Goal: Register for event/course

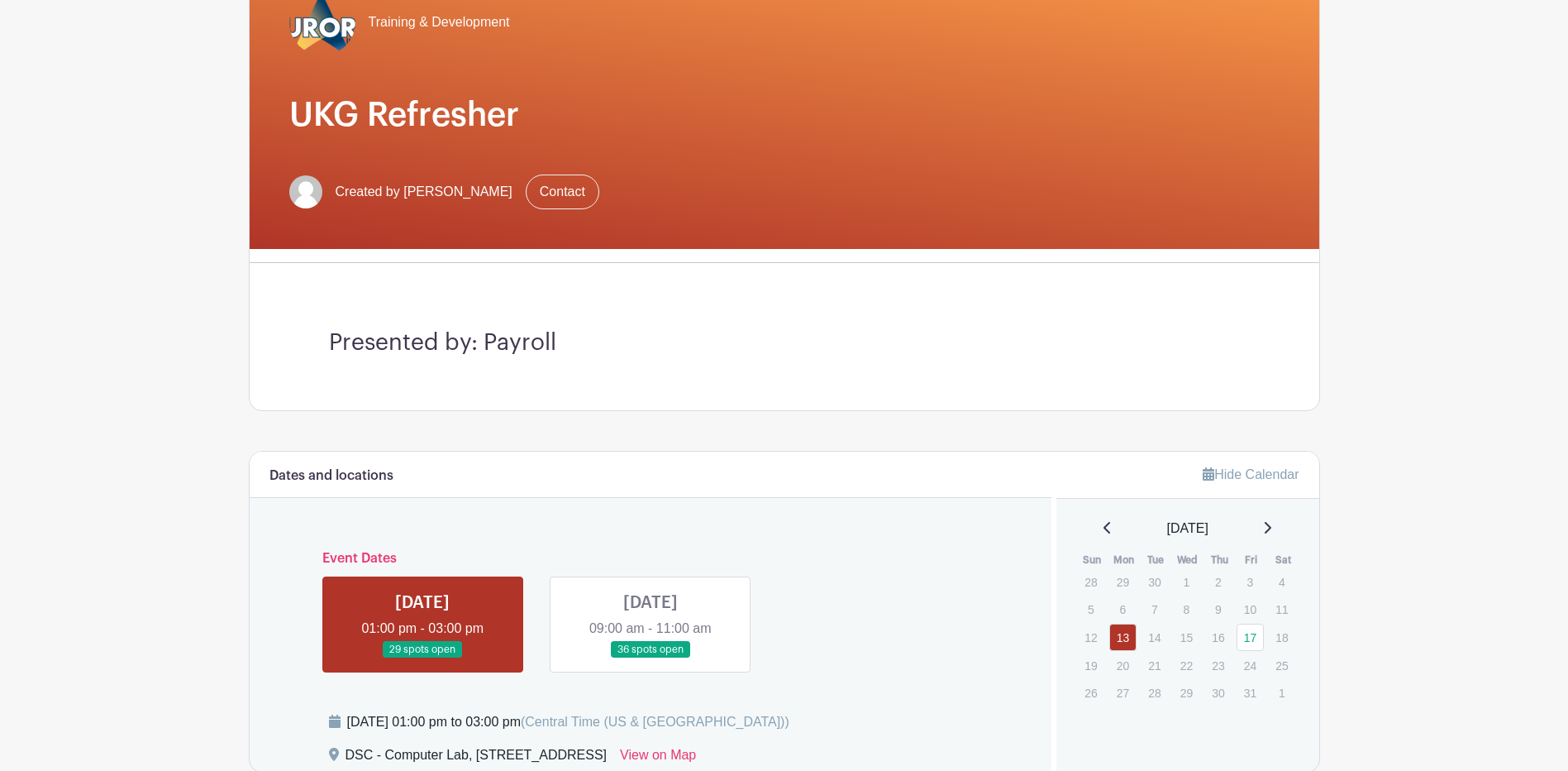
scroll to position [248, 0]
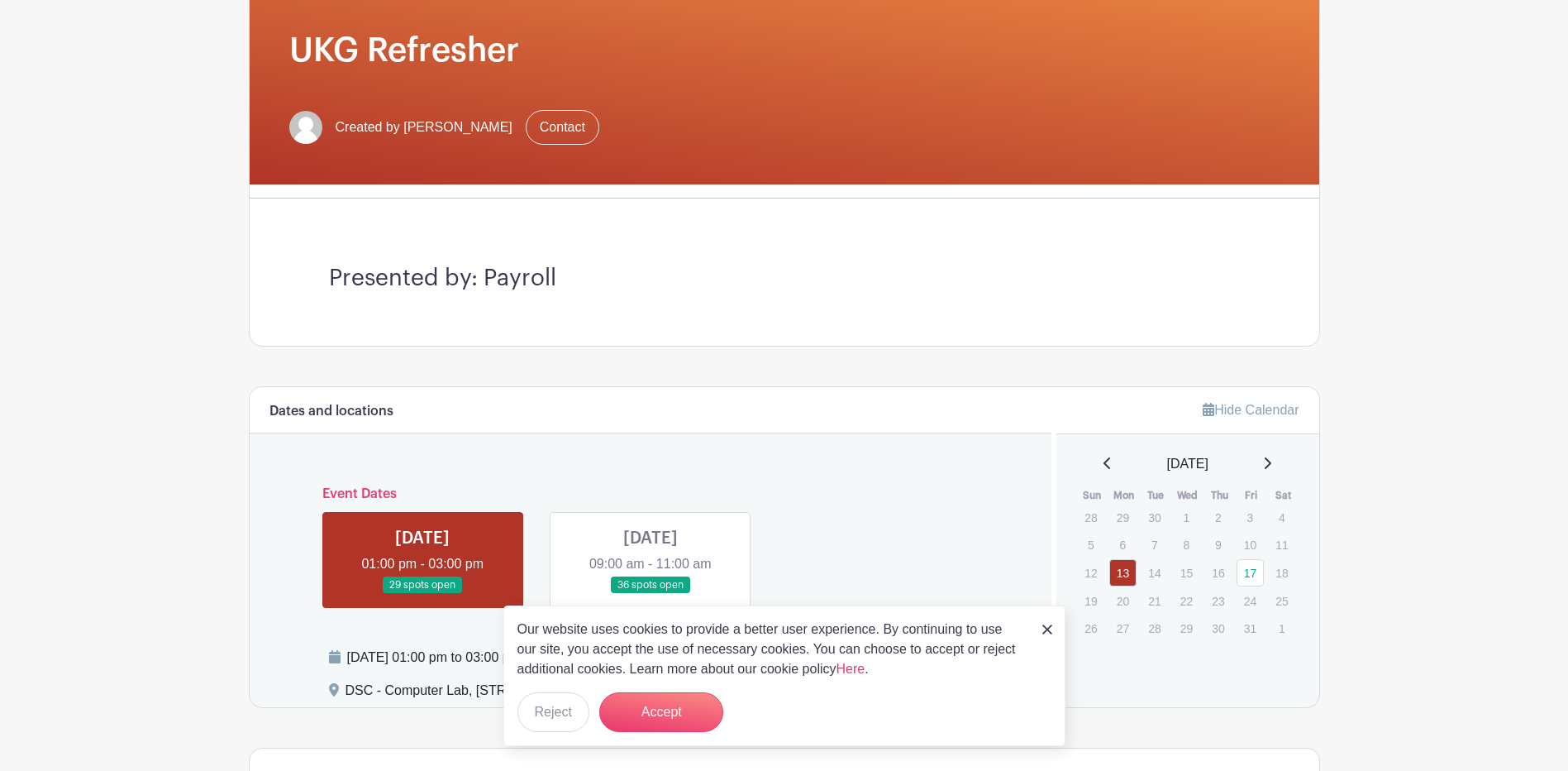
click at [650, 594] on link at bounding box center [650, 594] width 0 height 0
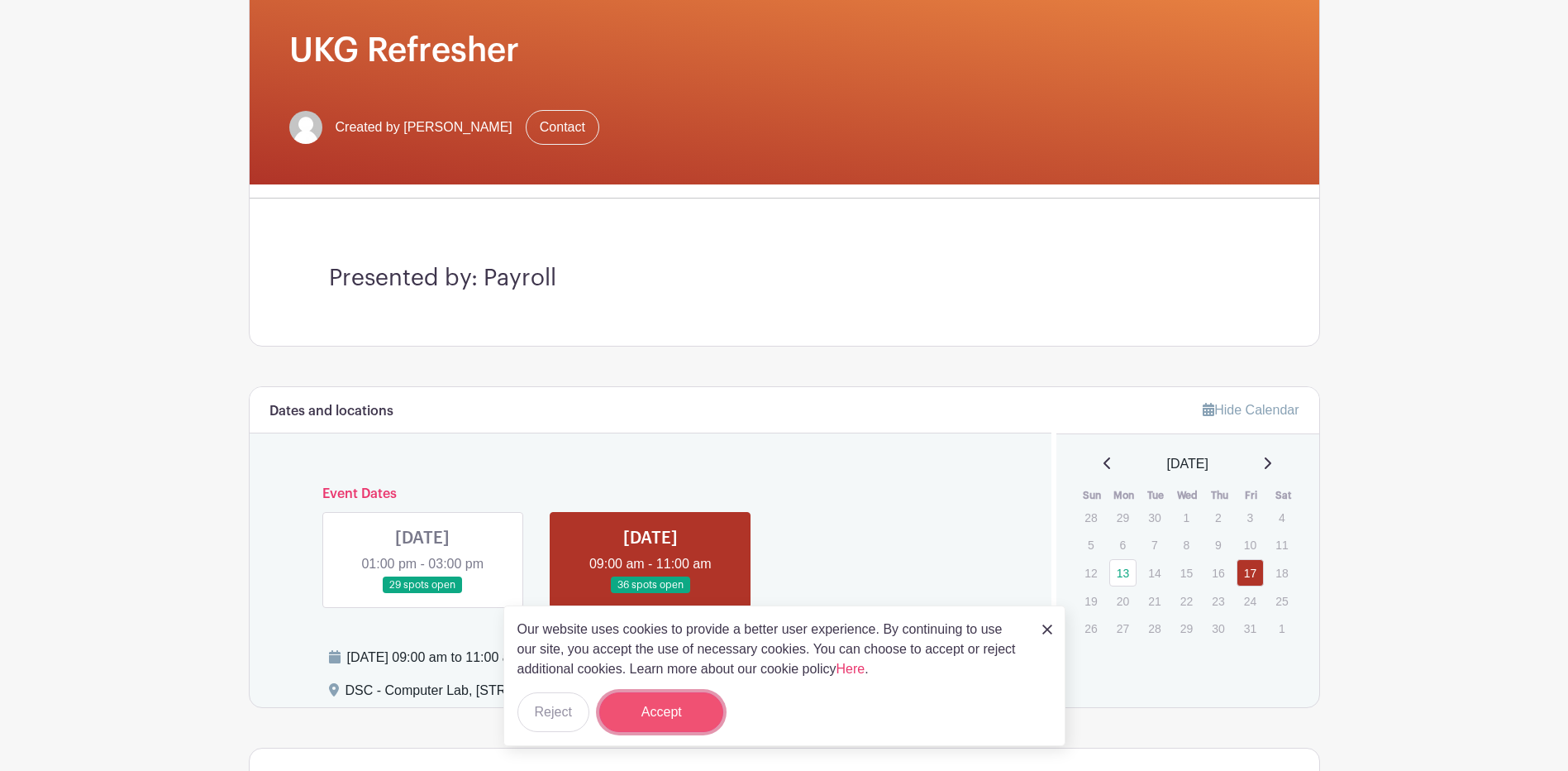
click at [670, 705] on button "Accept" at bounding box center [661, 712] width 124 height 40
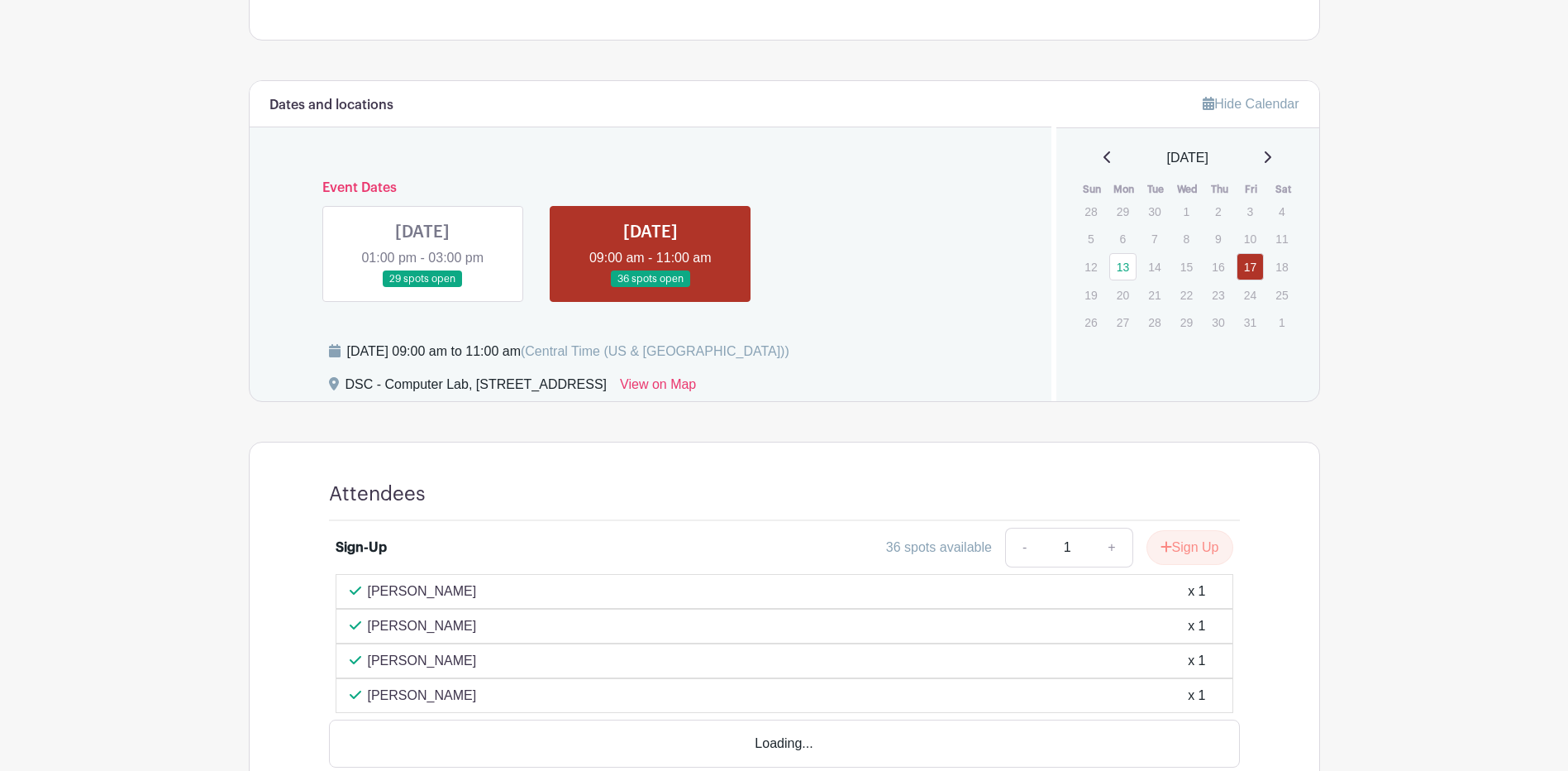
scroll to position [648, 0]
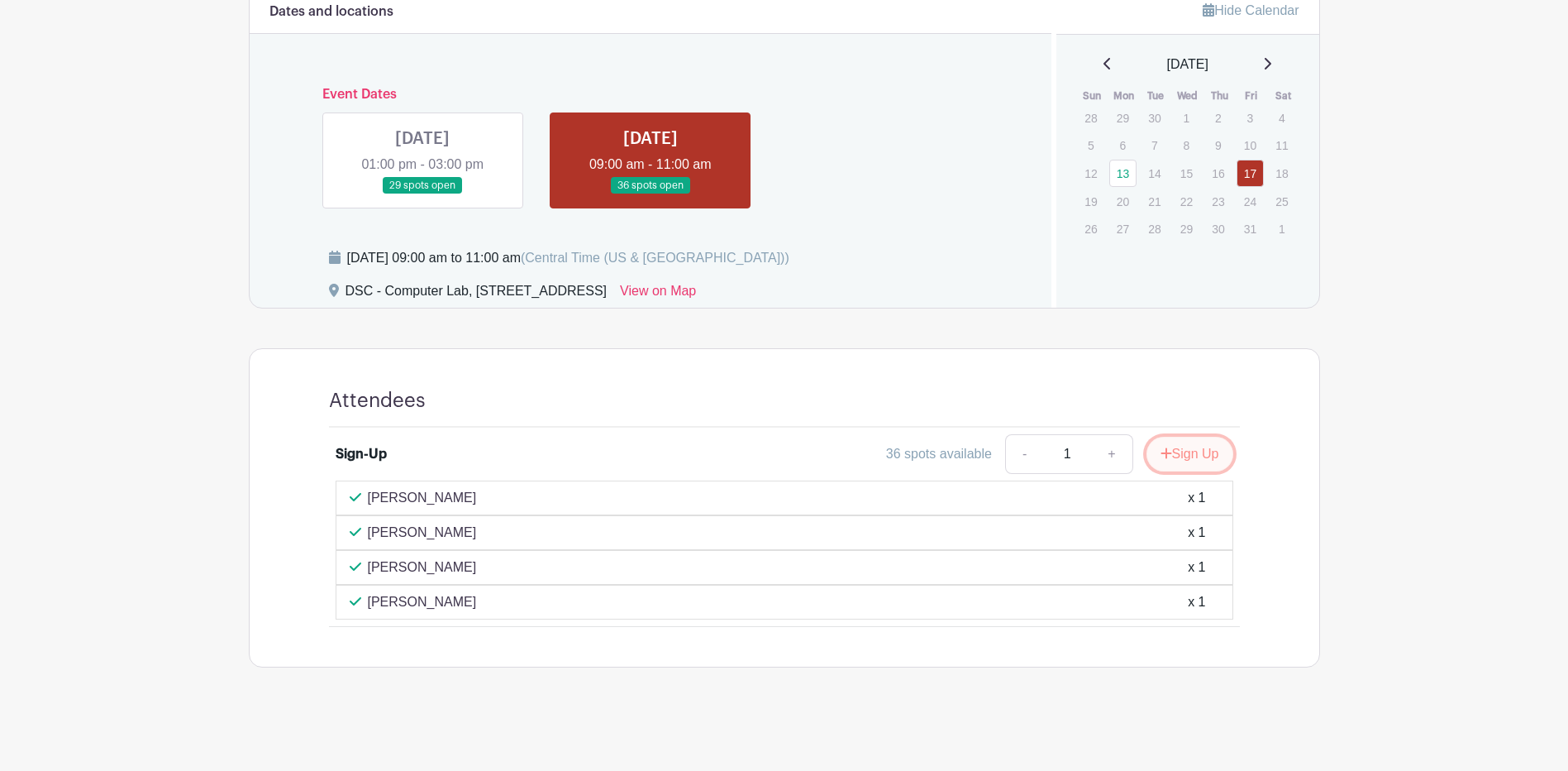
click at [1167, 447] on icon "submit" at bounding box center [1166, 453] width 12 height 13
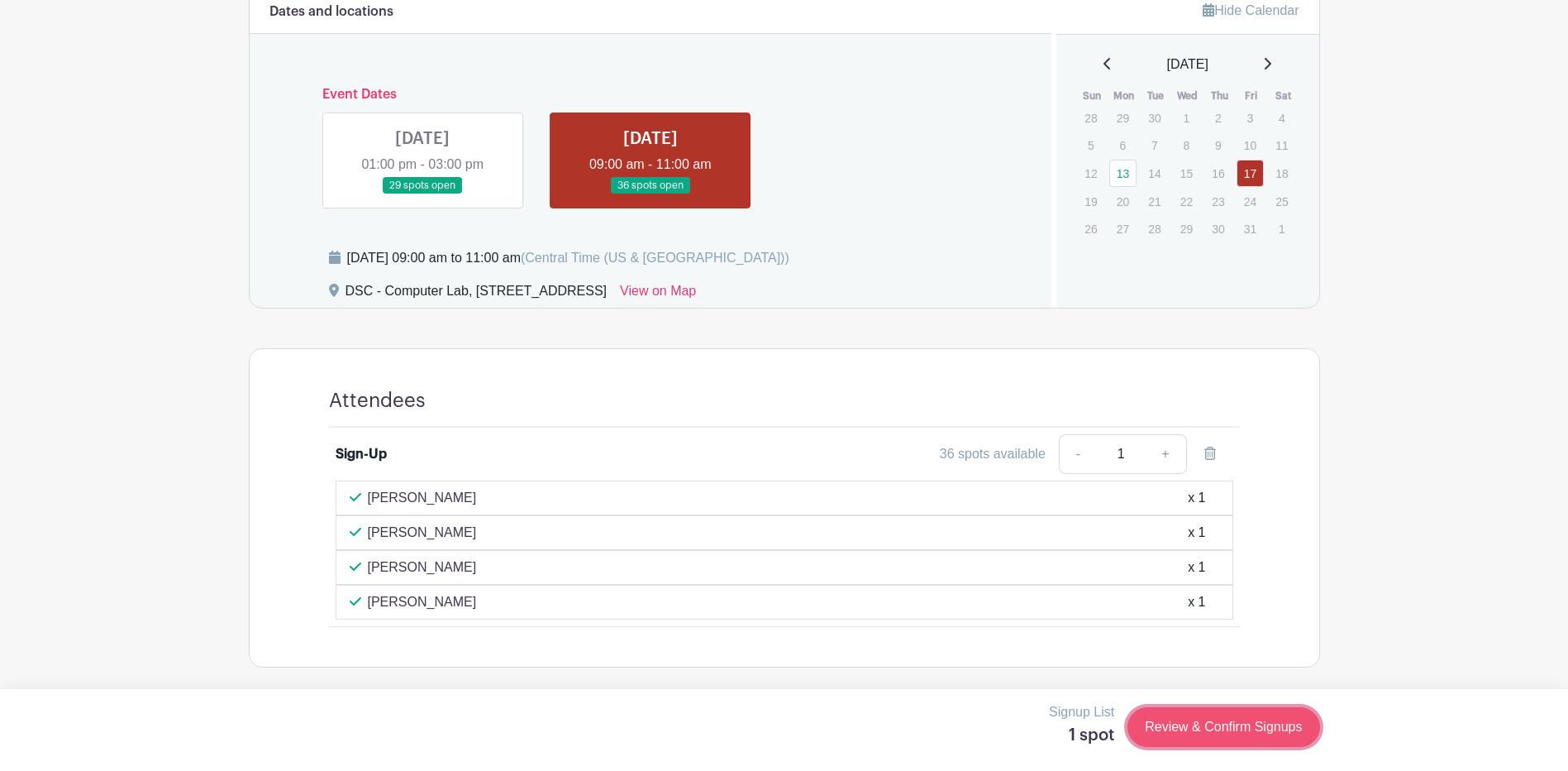
click at [1201, 722] on link "Review & Confirm Signups" at bounding box center [1223, 727] width 192 height 40
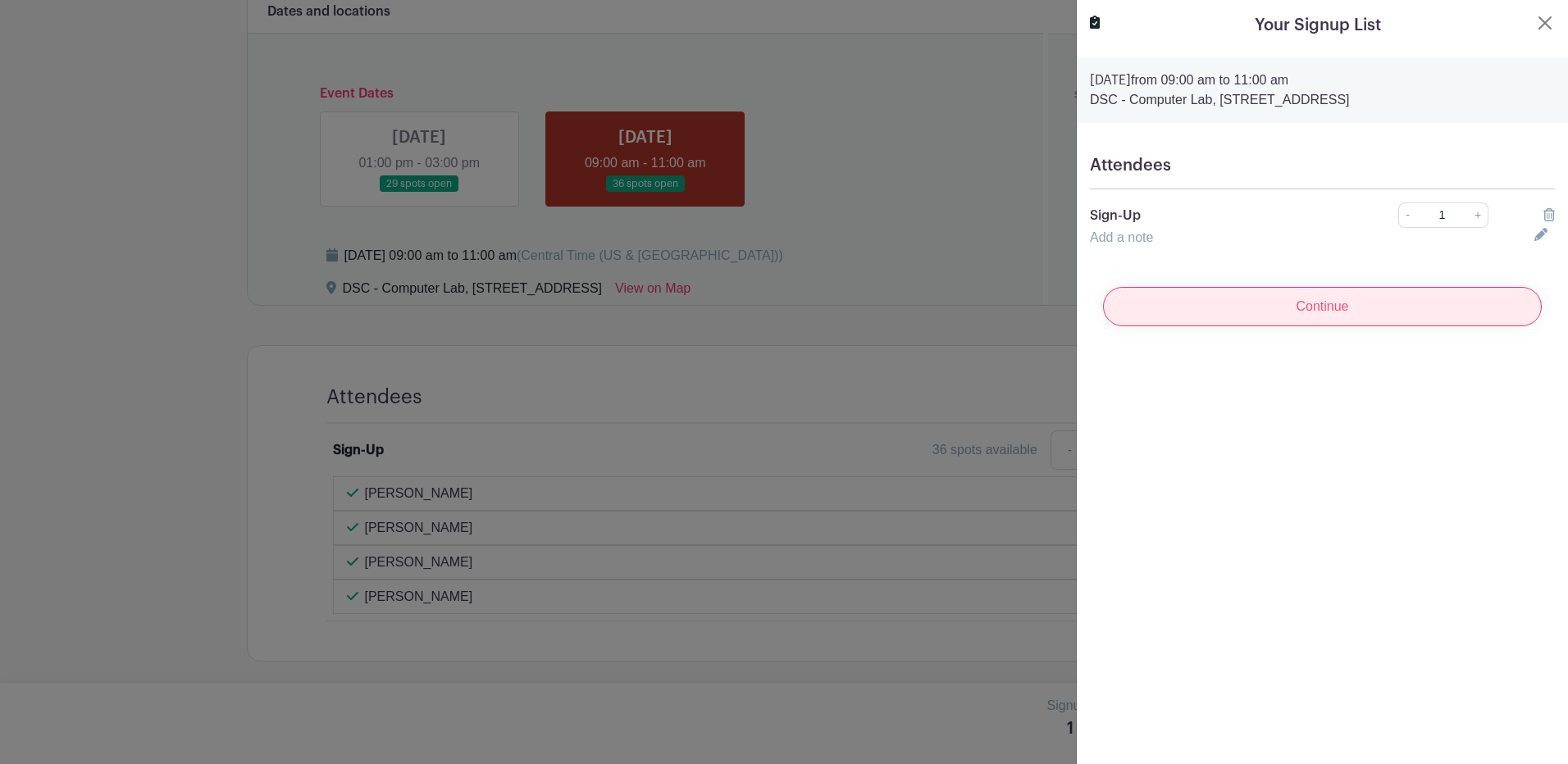
click at [1325, 298] on input "Continue" at bounding box center [1322, 306] width 438 height 39
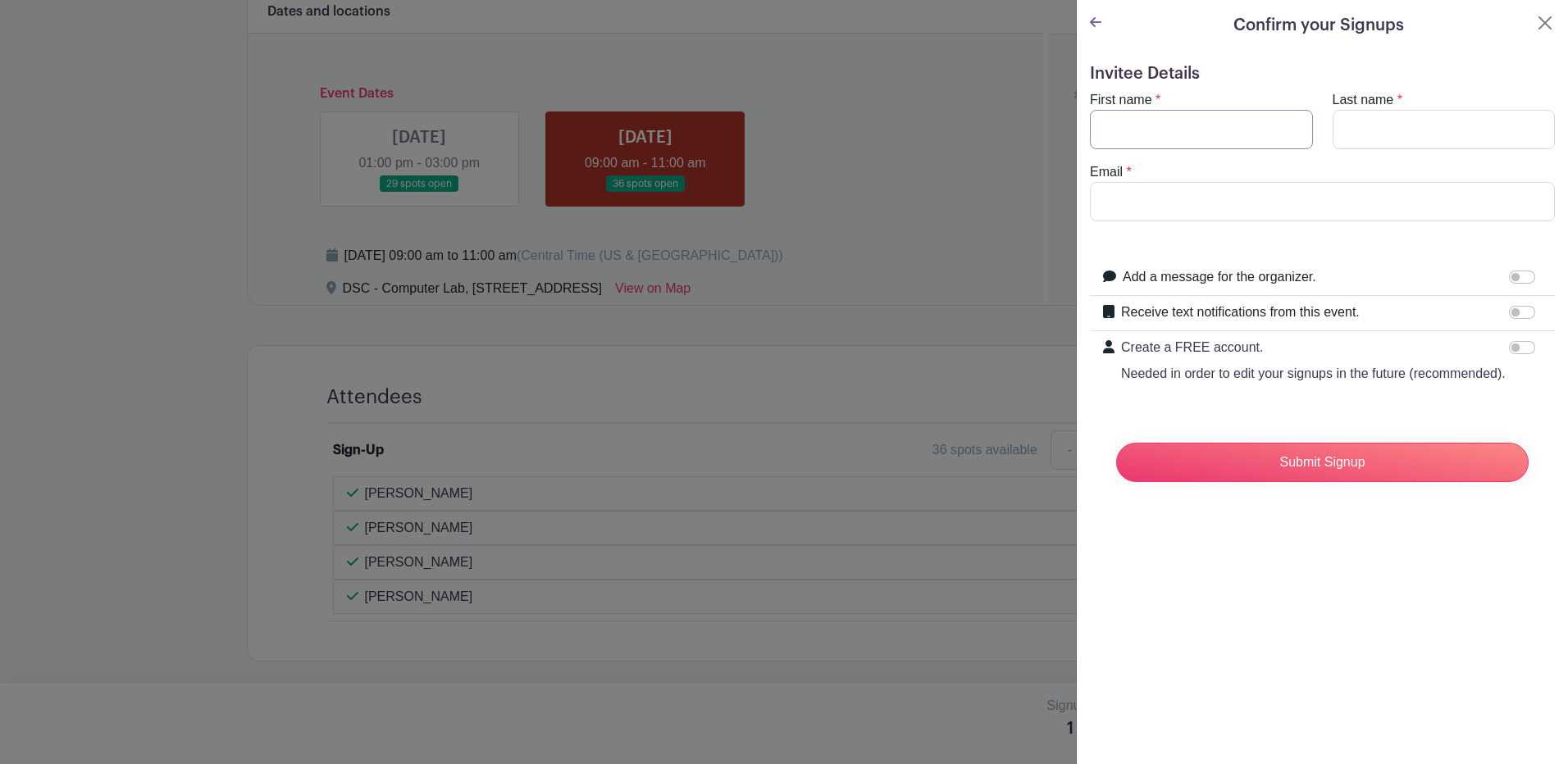
click at [1169, 113] on input "First name" at bounding box center [1201, 129] width 223 height 39
type input "d"
type input "[PERSON_NAME]"
drag, startPoint x: 1334, startPoint y: 144, endPoint x: 1345, endPoint y: 147, distance: 11.4
click at [1335, 141] on input "Last name" at bounding box center [1444, 129] width 223 height 39
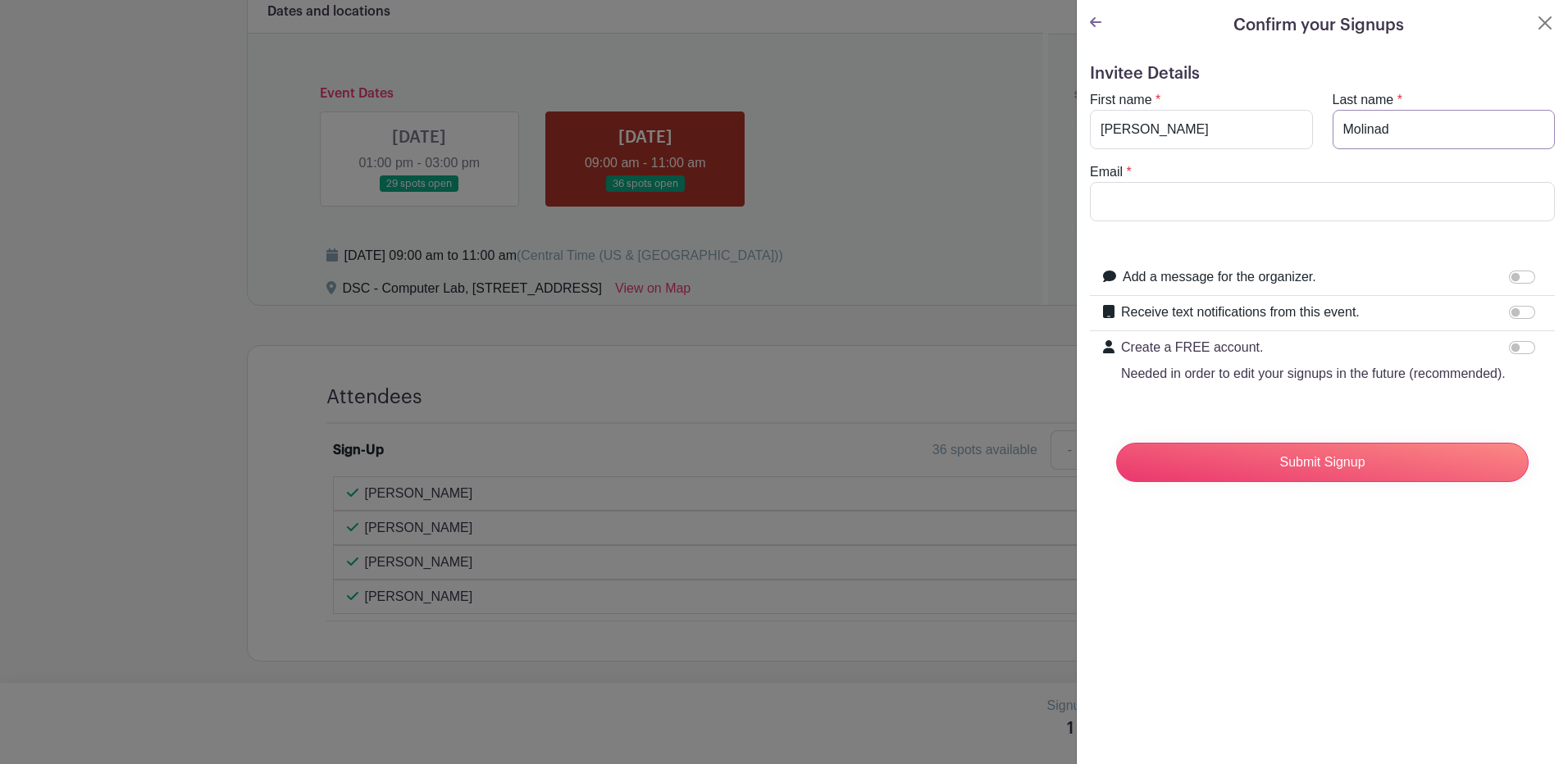
type input "Molinad"
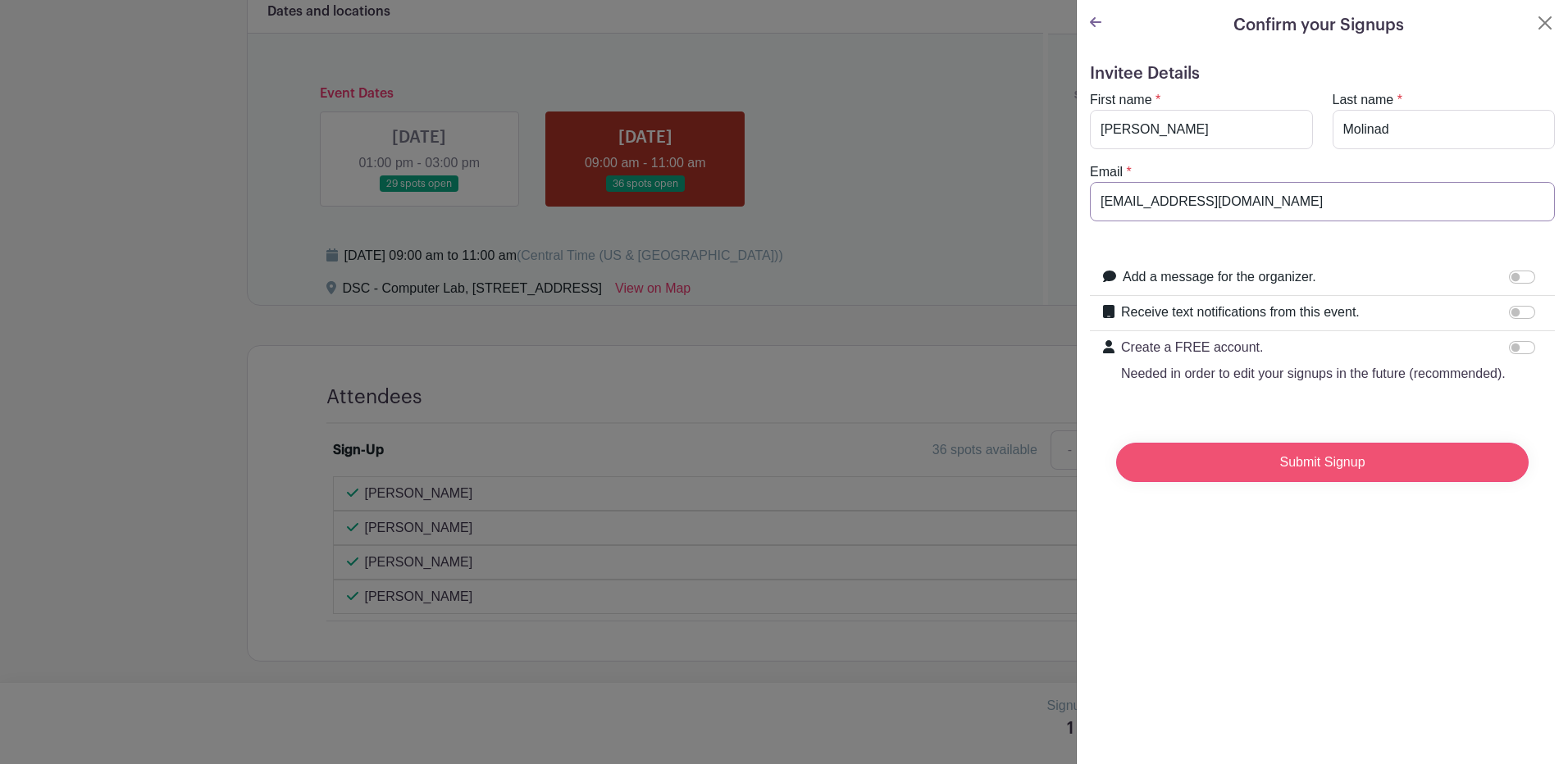
type input "[EMAIL_ADDRESS][DOMAIN_NAME]"
click at [1365, 479] on input "Submit Signup" at bounding box center [1322, 462] width 412 height 39
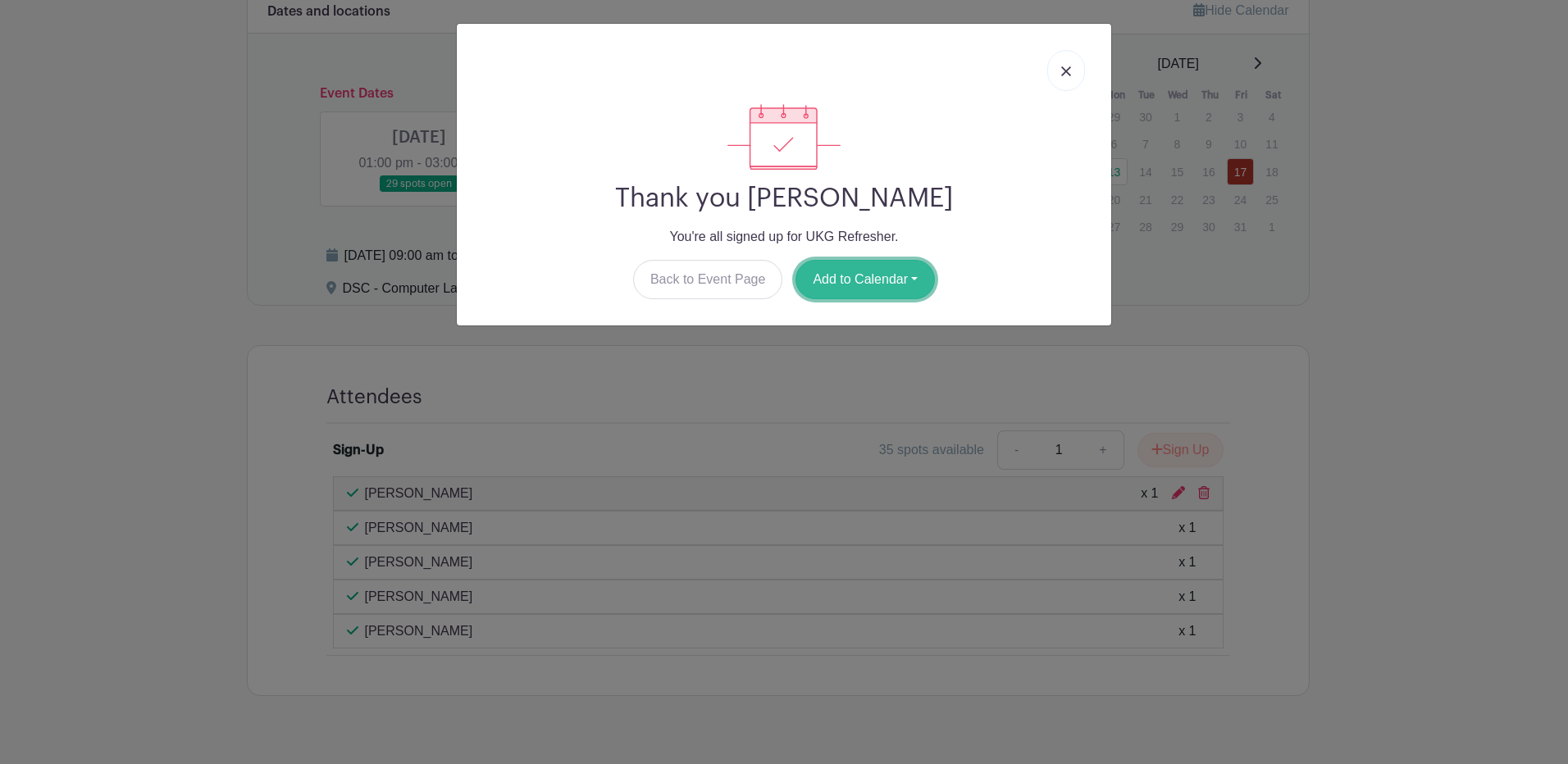
click at [862, 277] on button "Add to Calendar" at bounding box center [865, 280] width 139 height 39
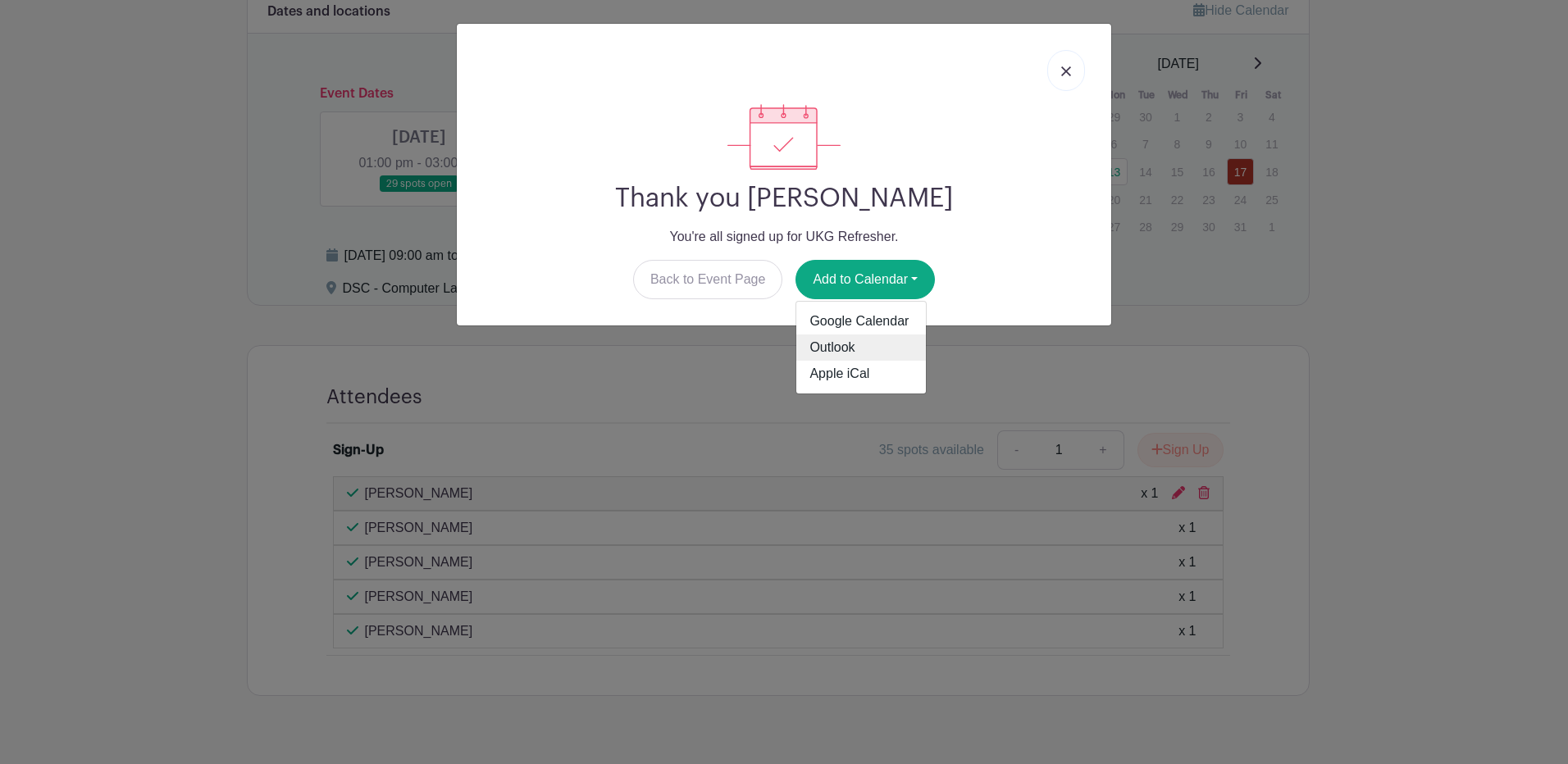
click at [861, 343] on link "Outlook" at bounding box center [861, 347] width 129 height 26
click at [1052, 69] on link at bounding box center [1066, 70] width 37 height 41
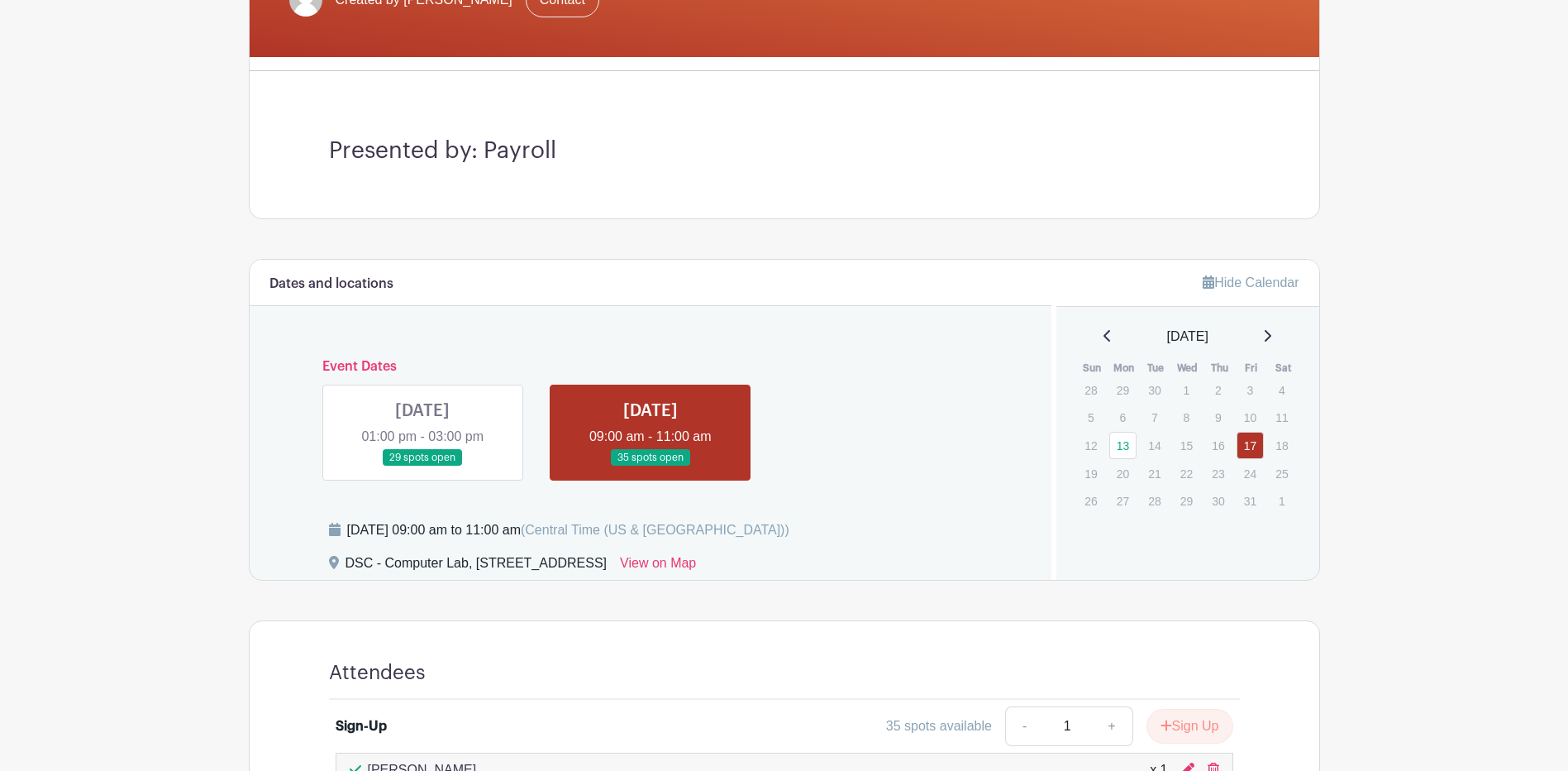
scroll to position [517, 0]
